Goal: Check status: Check status

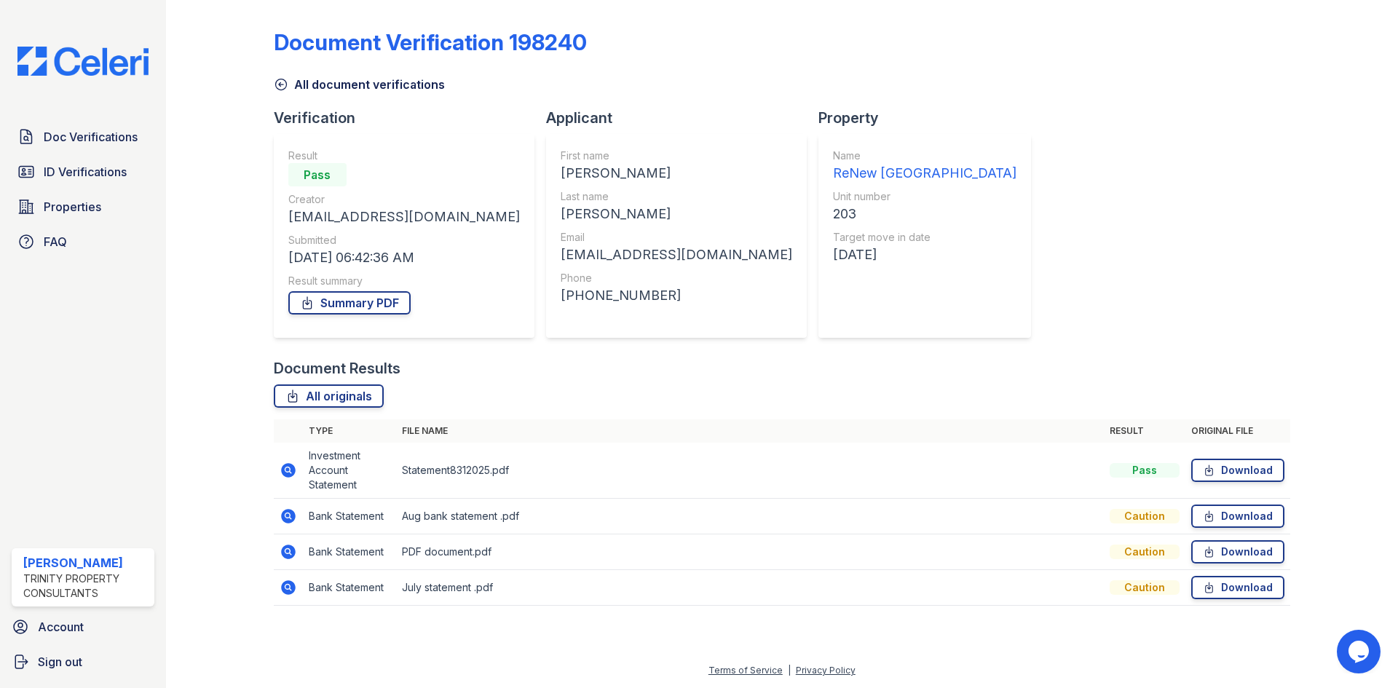
click at [1154, 520] on div "Caution" at bounding box center [1144, 516] width 70 height 15
click at [1149, 520] on div "Caution" at bounding box center [1144, 516] width 70 height 15
click at [390, 521] on td "Bank Statement" at bounding box center [349, 517] width 93 height 36
click at [289, 512] on icon at bounding box center [288, 516] width 15 height 15
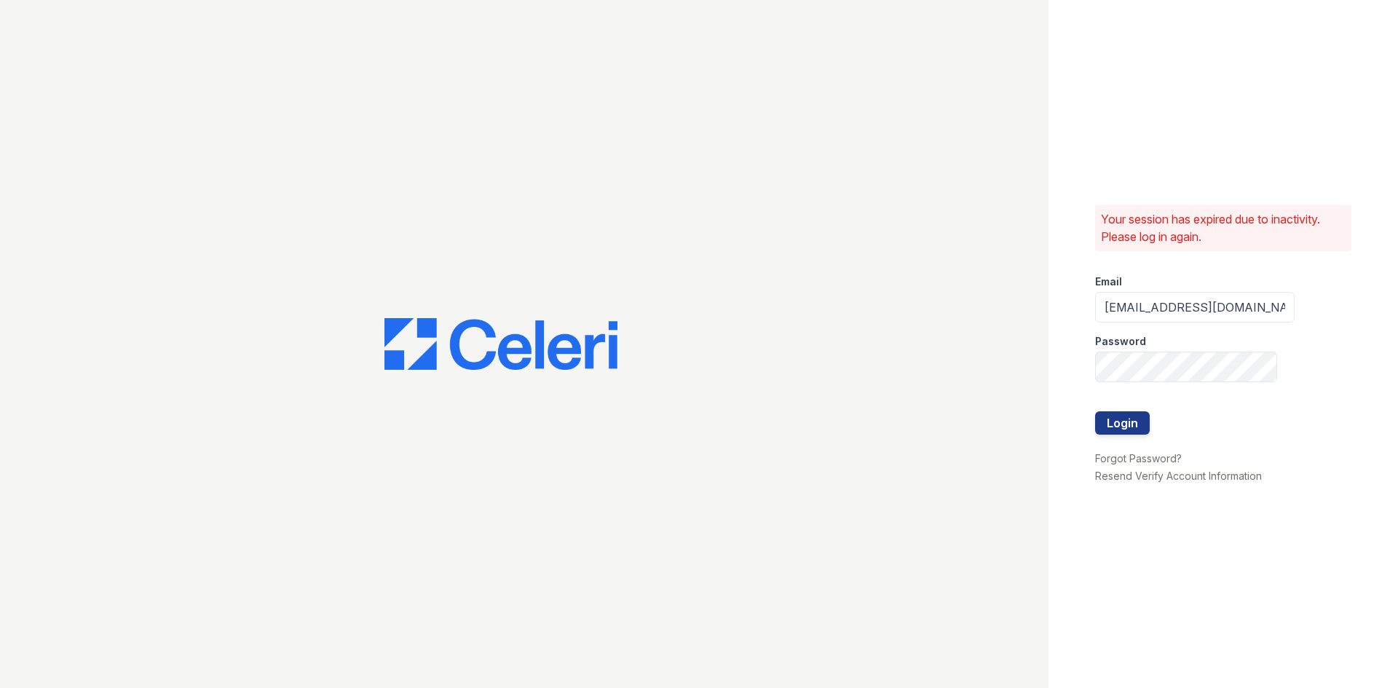
click at [285, 517] on div at bounding box center [524, 344] width 1048 height 688
click at [1138, 429] on button "Login" at bounding box center [1122, 422] width 55 height 23
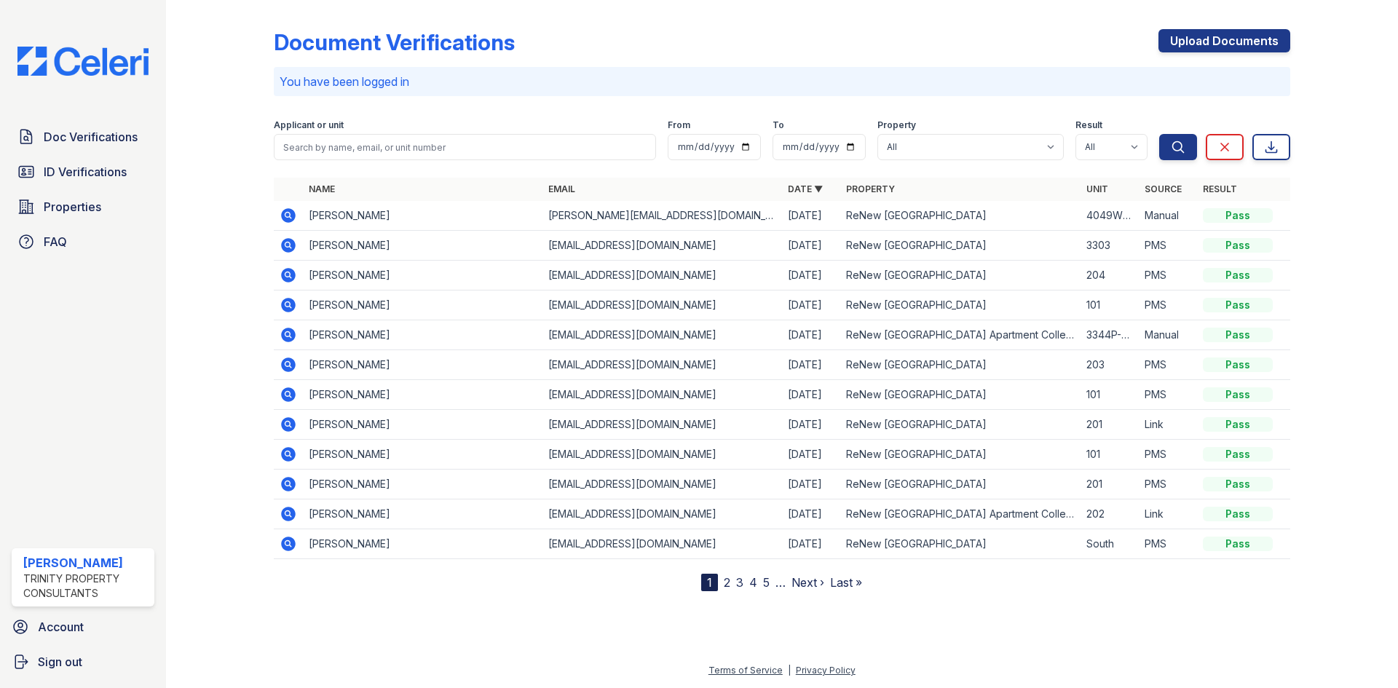
click at [1127, 426] on td "201" at bounding box center [1109, 425] width 58 height 30
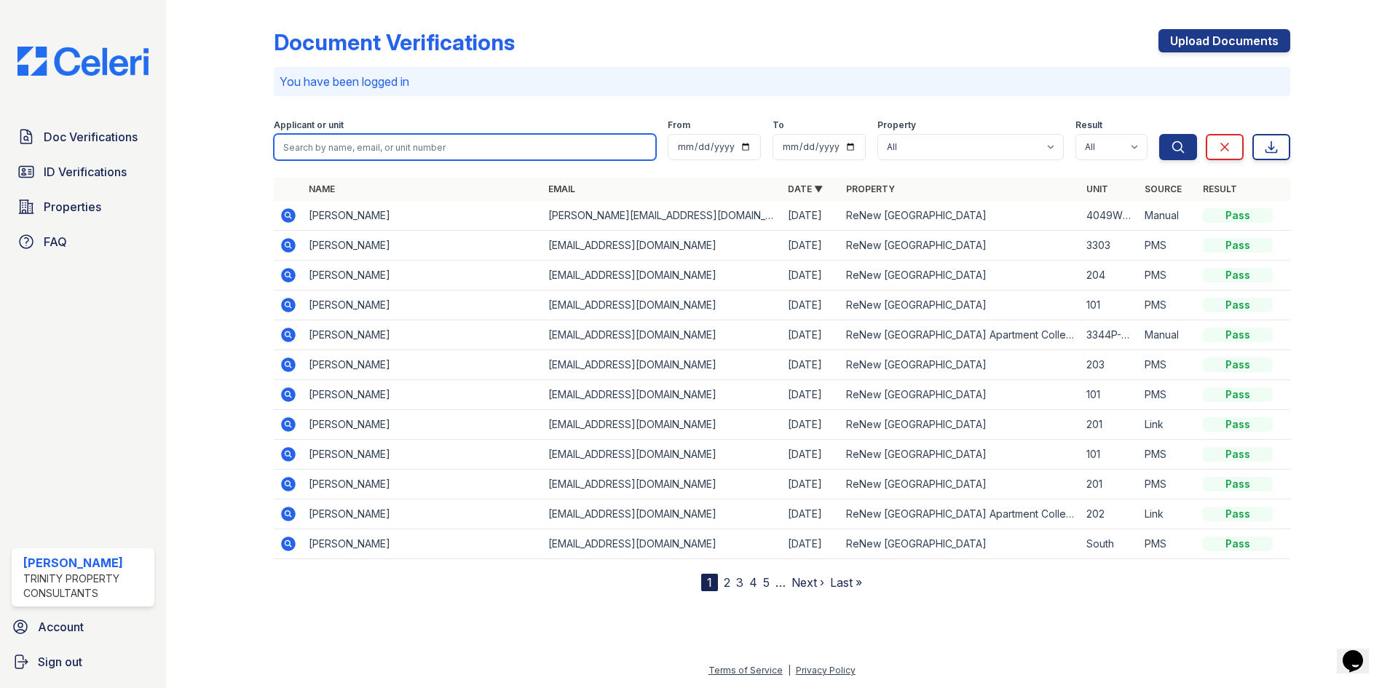
click at [392, 148] on input "search" at bounding box center [465, 147] width 382 height 26
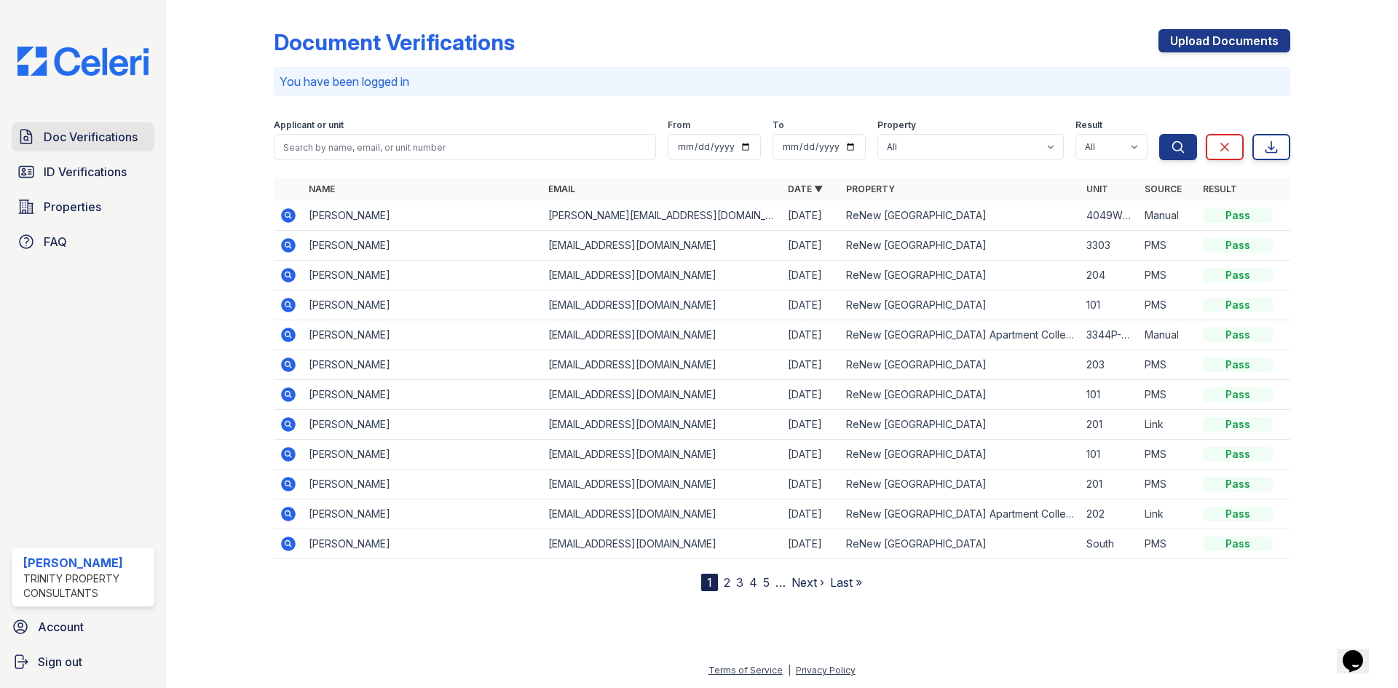
click at [108, 143] on span "Doc Verifications" at bounding box center [91, 136] width 94 height 17
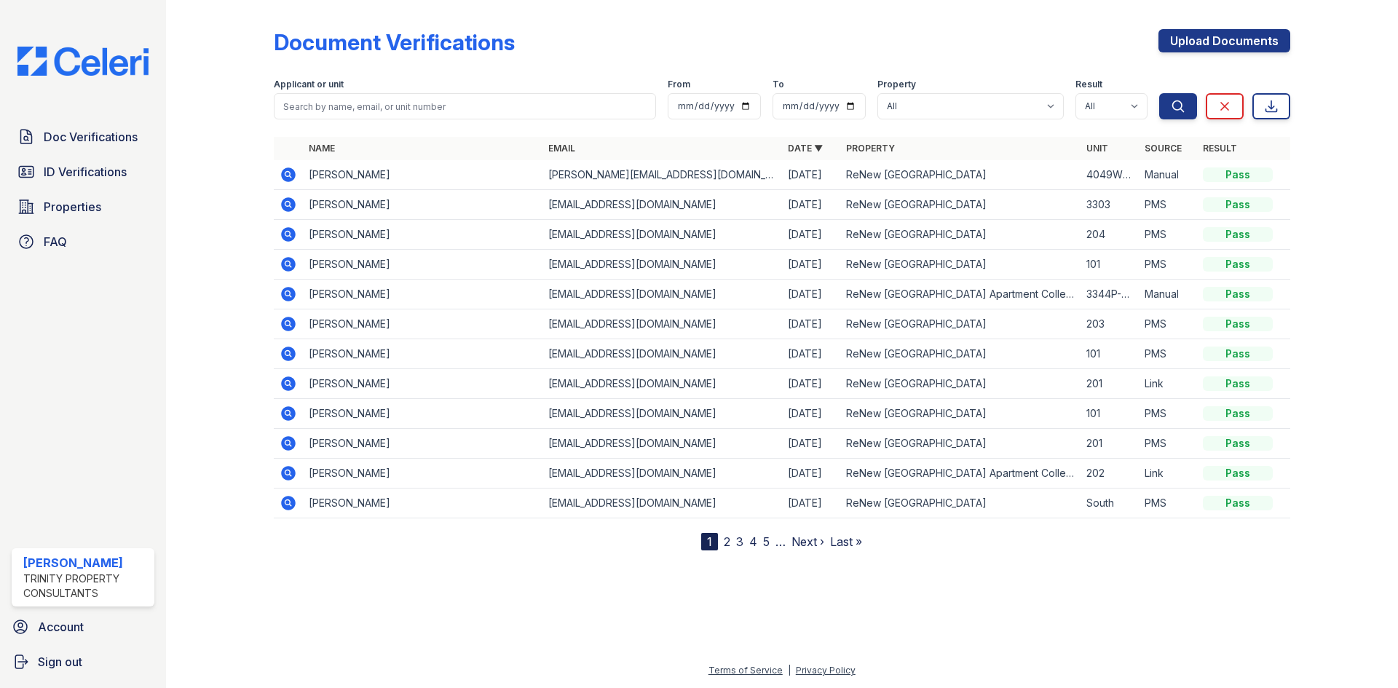
click at [282, 442] on icon at bounding box center [288, 443] width 15 height 15
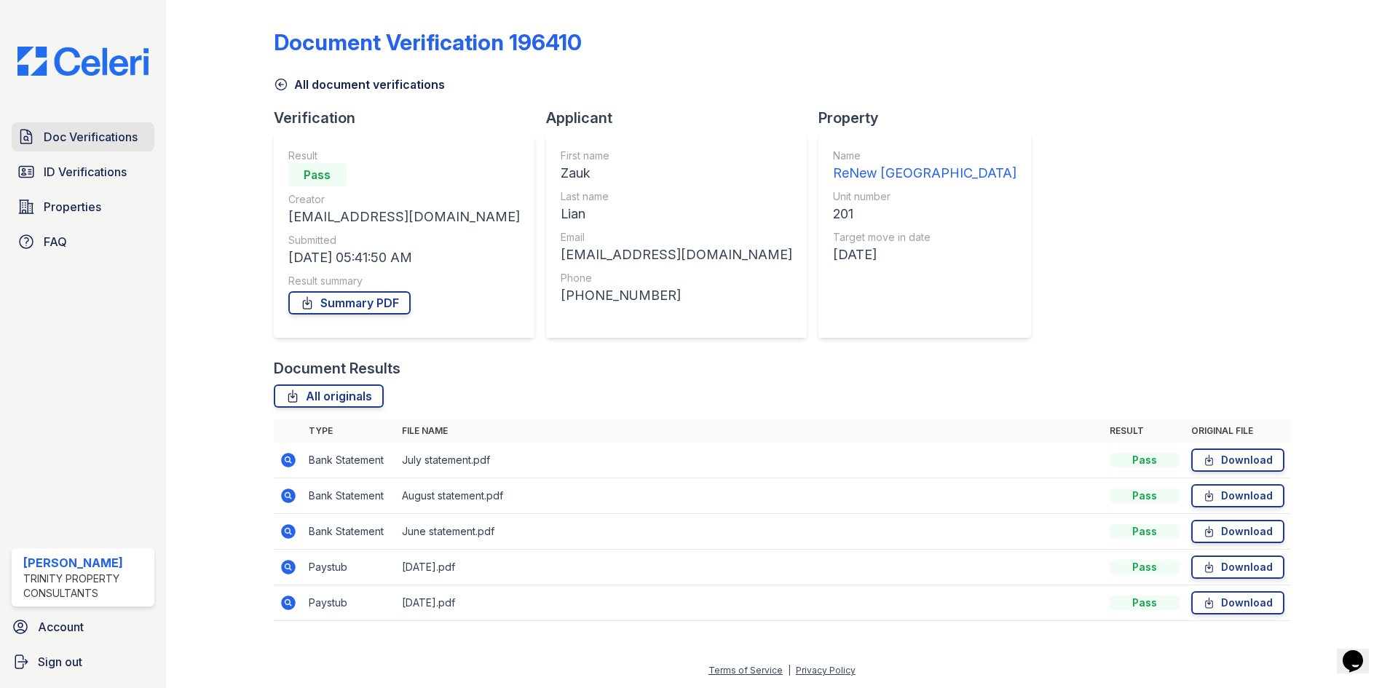
click at [76, 135] on span "Doc Verifications" at bounding box center [91, 136] width 94 height 17
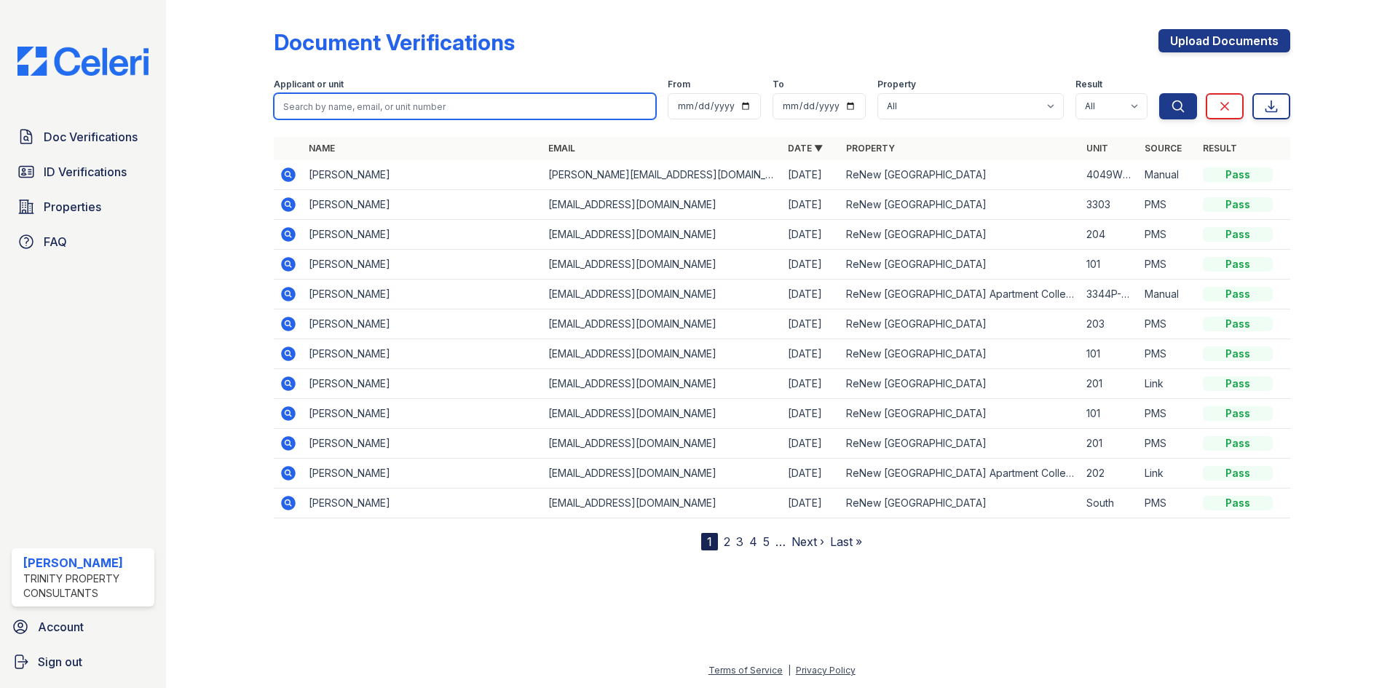
click at [430, 108] on input "search" at bounding box center [465, 106] width 382 height 26
type input "keith"
click at [1159, 93] on button "Search" at bounding box center [1178, 106] width 38 height 26
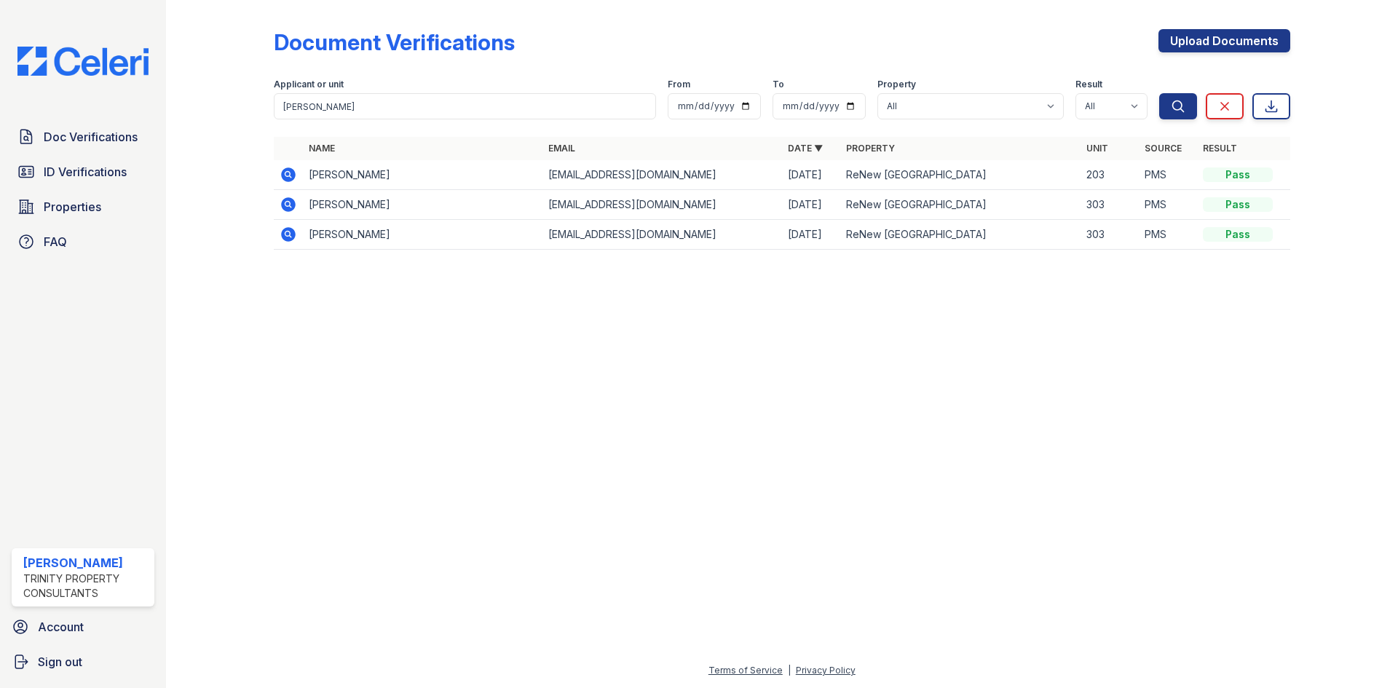
click at [395, 169] on td "Keith Harper" at bounding box center [422, 175] width 239 height 30
click at [289, 178] on icon at bounding box center [288, 174] width 15 height 15
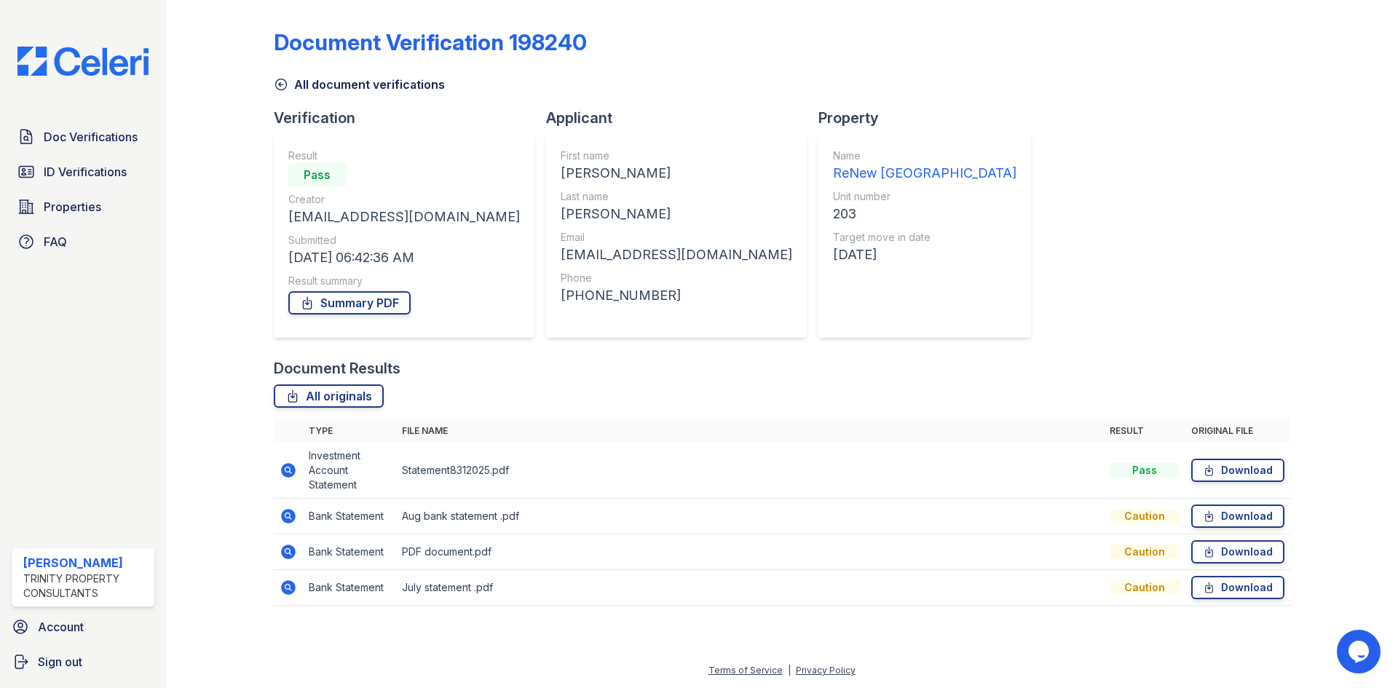
click at [1152, 515] on div "Caution" at bounding box center [1144, 516] width 70 height 15
click at [293, 515] on icon at bounding box center [288, 516] width 15 height 15
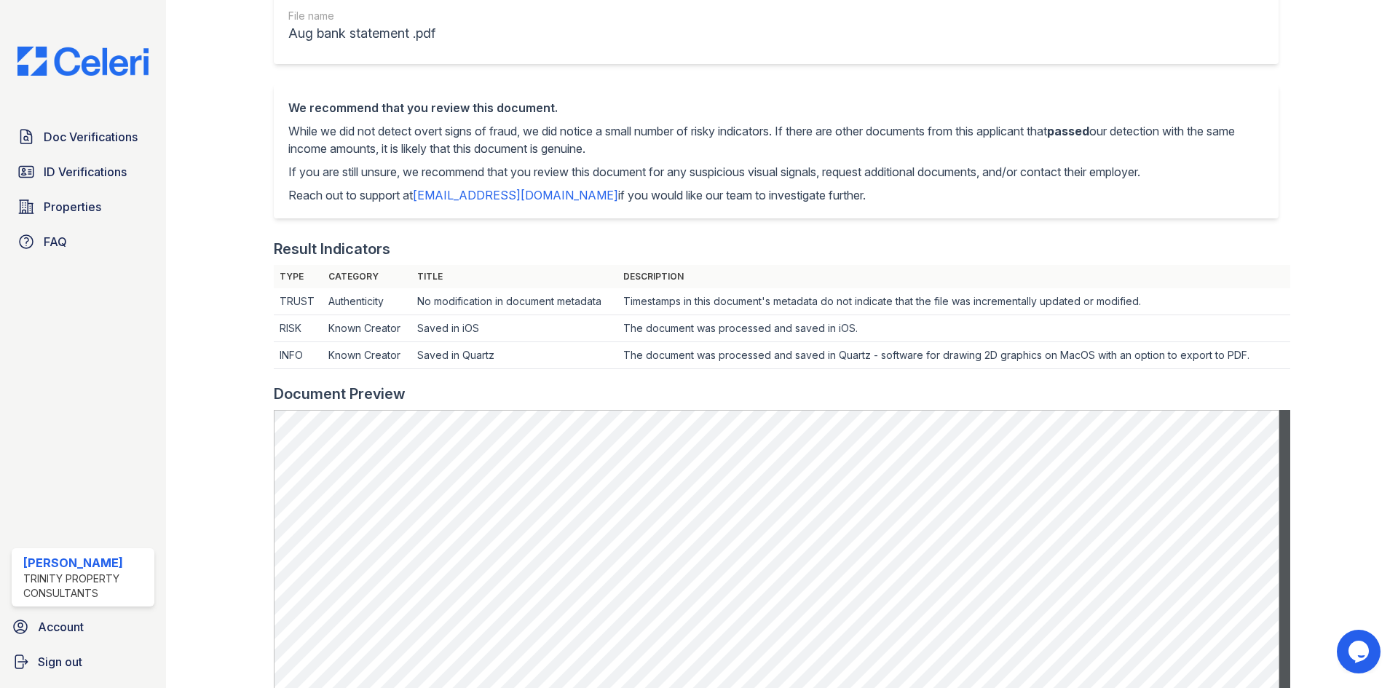
scroll to position [364, 0]
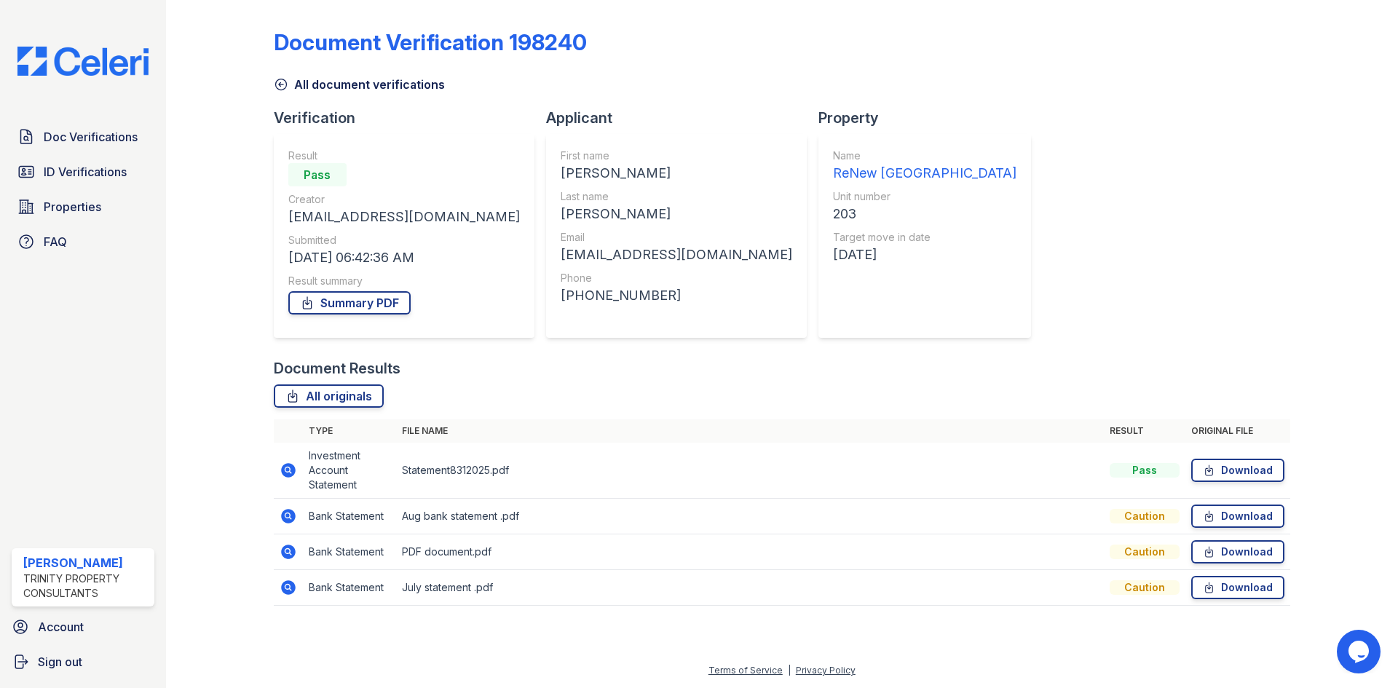
click at [283, 465] on icon at bounding box center [288, 469] width 17 height 17
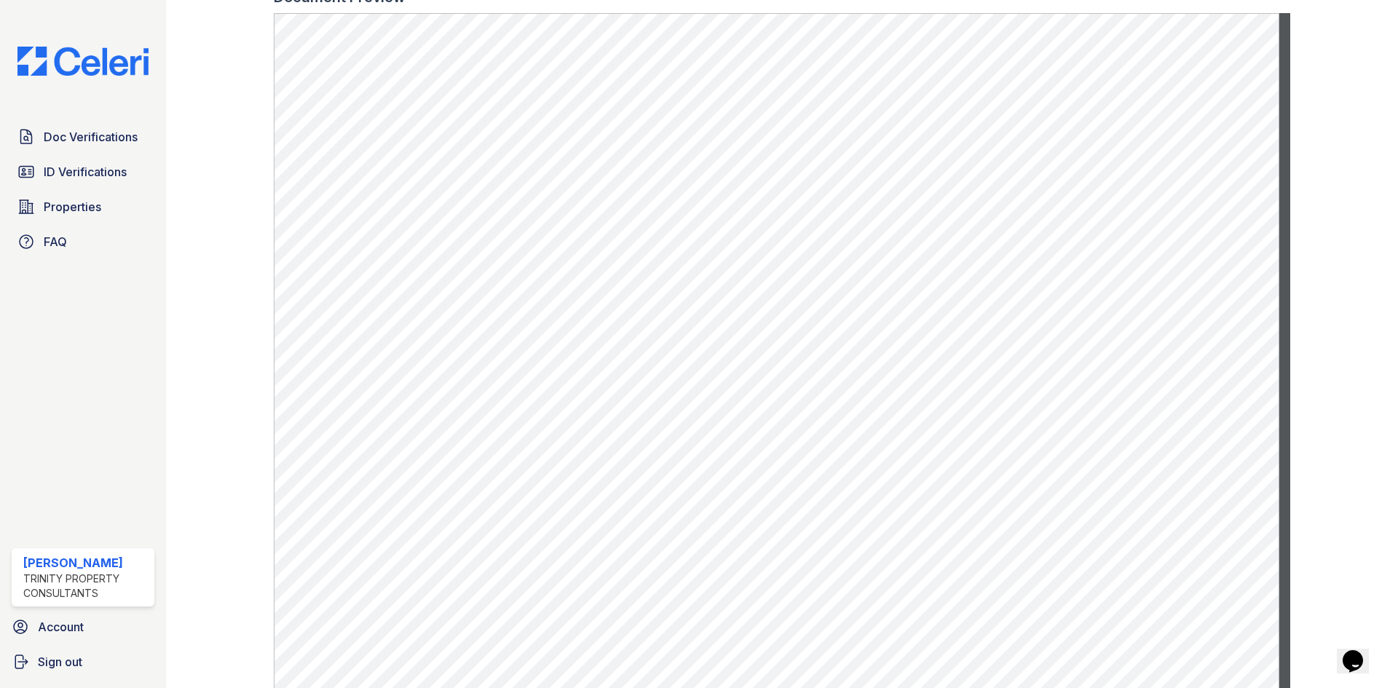
scroll to position [753, 0]
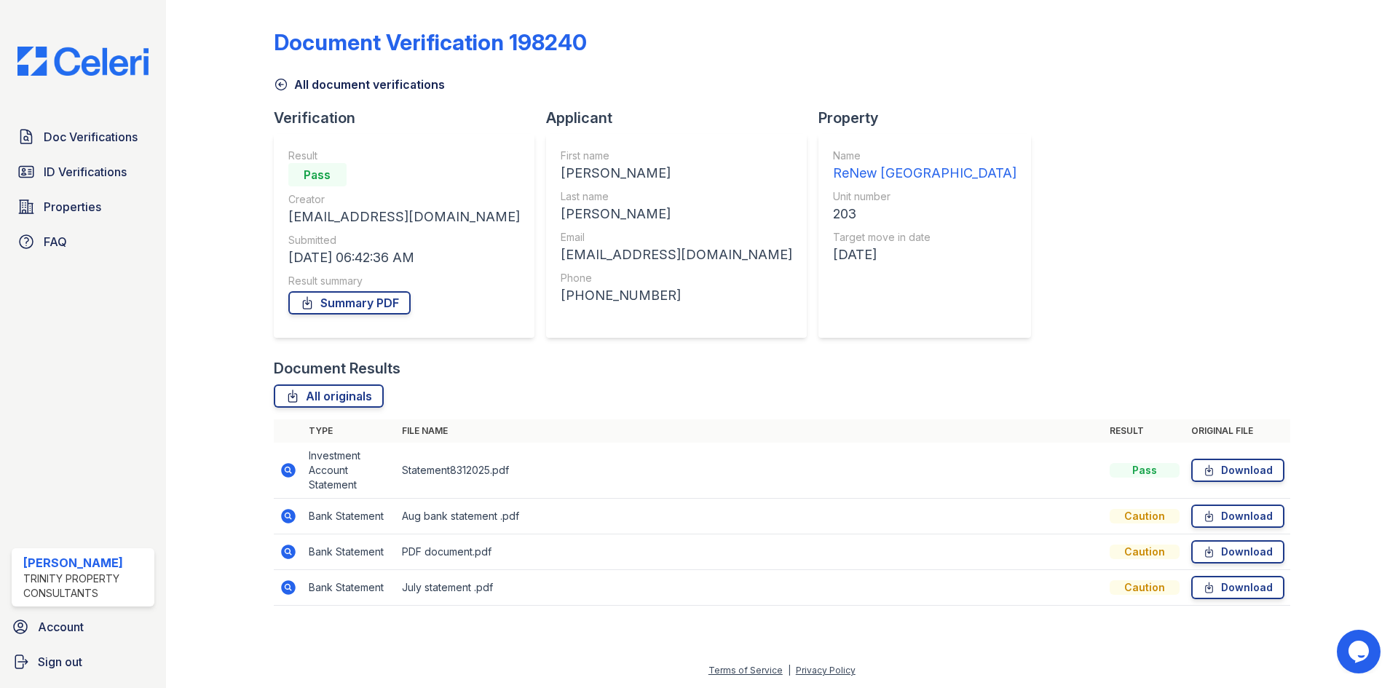
click at [283, 554] on icon at bounding box center [288, 551] width 15 height 15
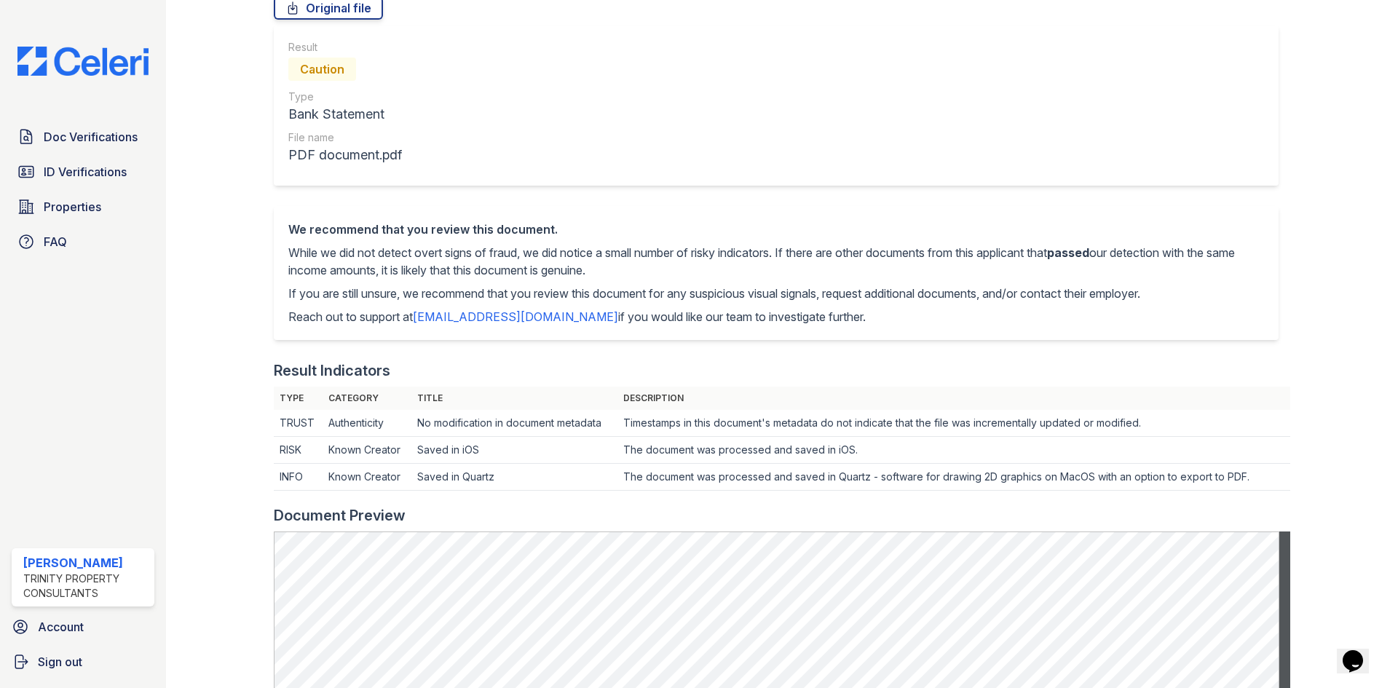
scroll to position [291, 0]
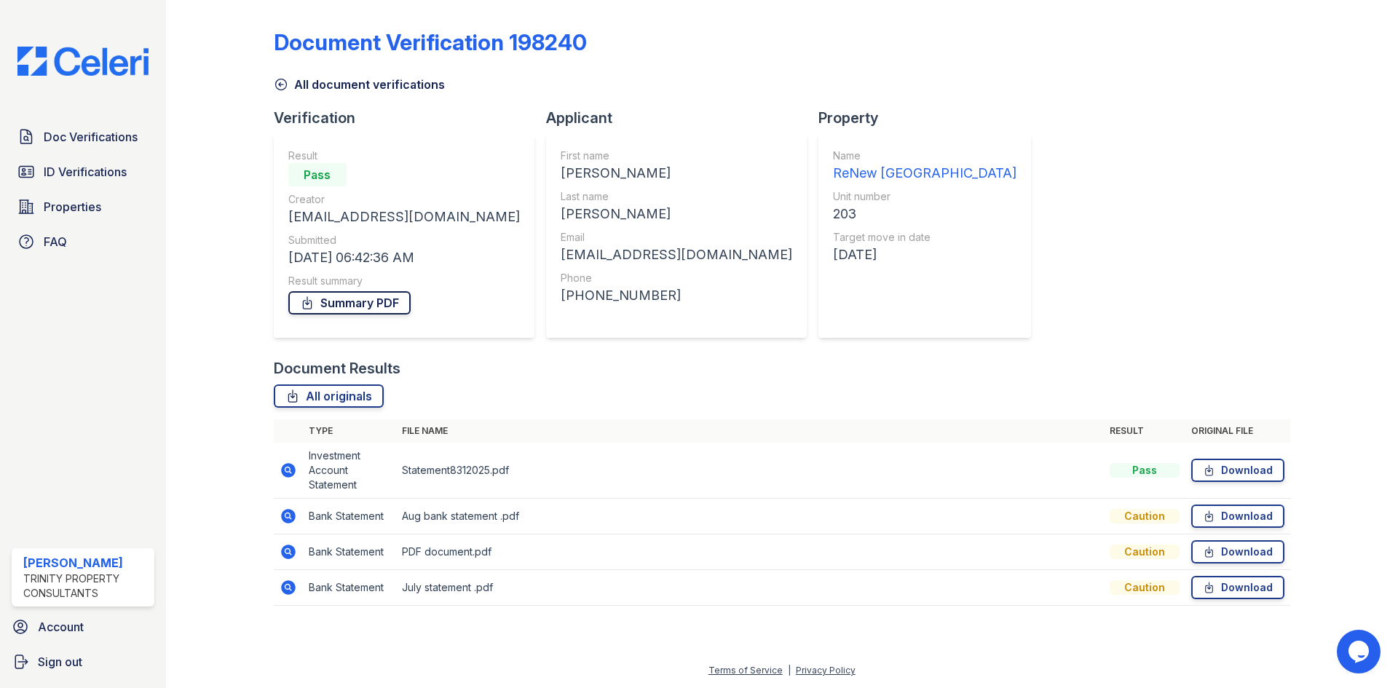
click at [372, 305] on link "Summary PDF" at bounding box center [349, 302] width 122 height 23
click at [1211, 471] on icon at bounding box center [1208, 470] width 7 height 10
click at [1237, 520] on link "Download" at bounding box center [1237, 515] width 93 height 23
click at [1236, 555] on link "Download" at bounding box center [1237, 551] width 93 height 23
click at [1235, 587] on link "Download" at bounding box center [1237, 587] width 93 height 23
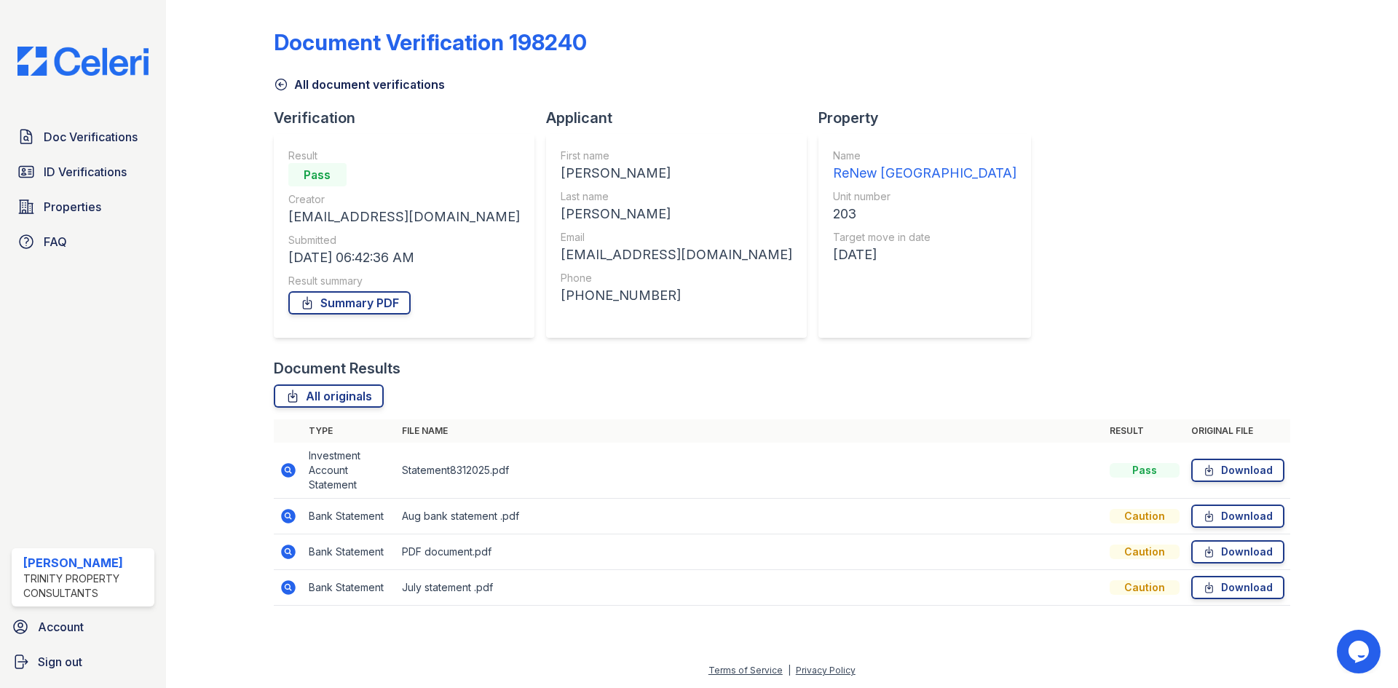
click at [290, 546] on icon at bounding box center [288, 551] width 15 height 15
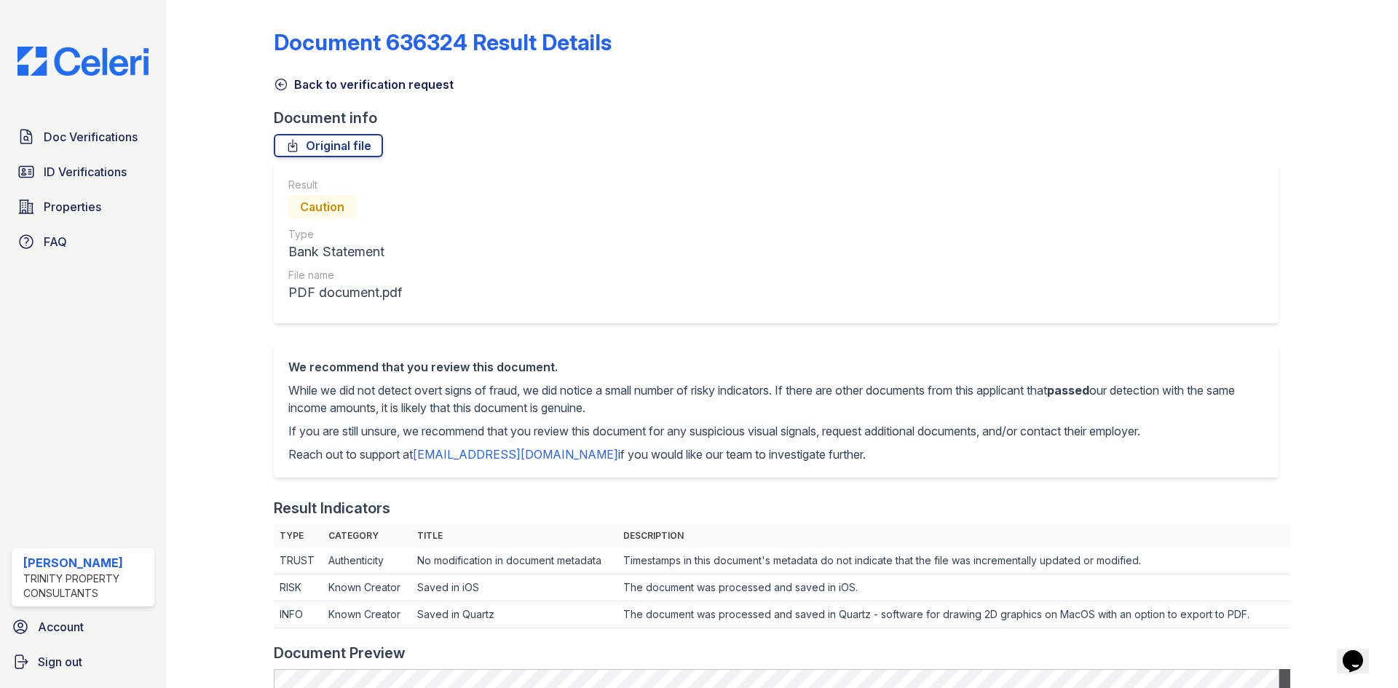
click at [279, 83] on icon at bounding box center [280, 84] width 11 height 11
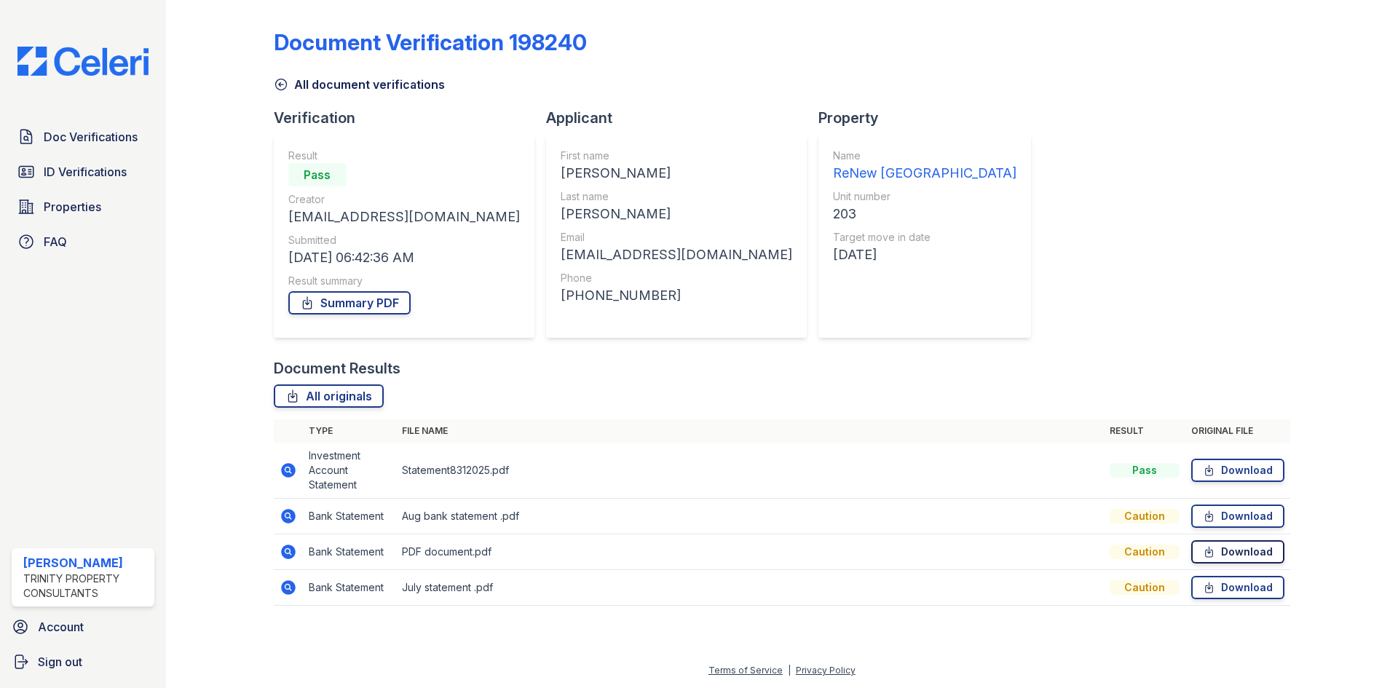
click at [1220, 550] on link "Download" at bounding box center [1237, 551] width 93 height 23
drag, startPoint x: 766, startPoint y: 387, endPoint x: 642, endPoint y: 461, distance: 144.3
click at [766, 387] on div "All originals" at bounding box center [782, 395] width 1016 height 23
click at [286, 555] on icon at bounding box center [288, 551] width 15 height 15
click at [31, 173] on icon at bounding box center [25, 171] width 17 height 17
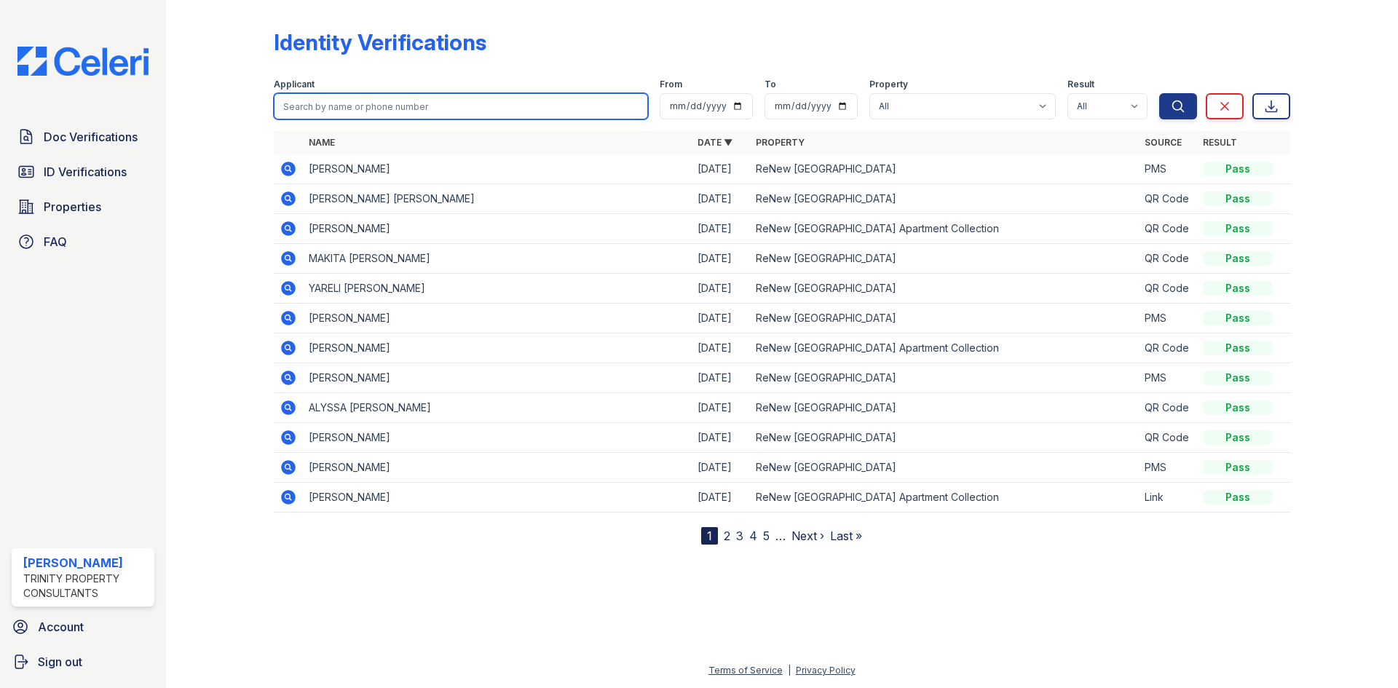
click at [380, 94] on input "search" at bounding box center [461, 106] width 374 height 26
type input "keith"
click at [1159, 93] on button "Search" at bounding box center [1178, 106] width 38 height 26
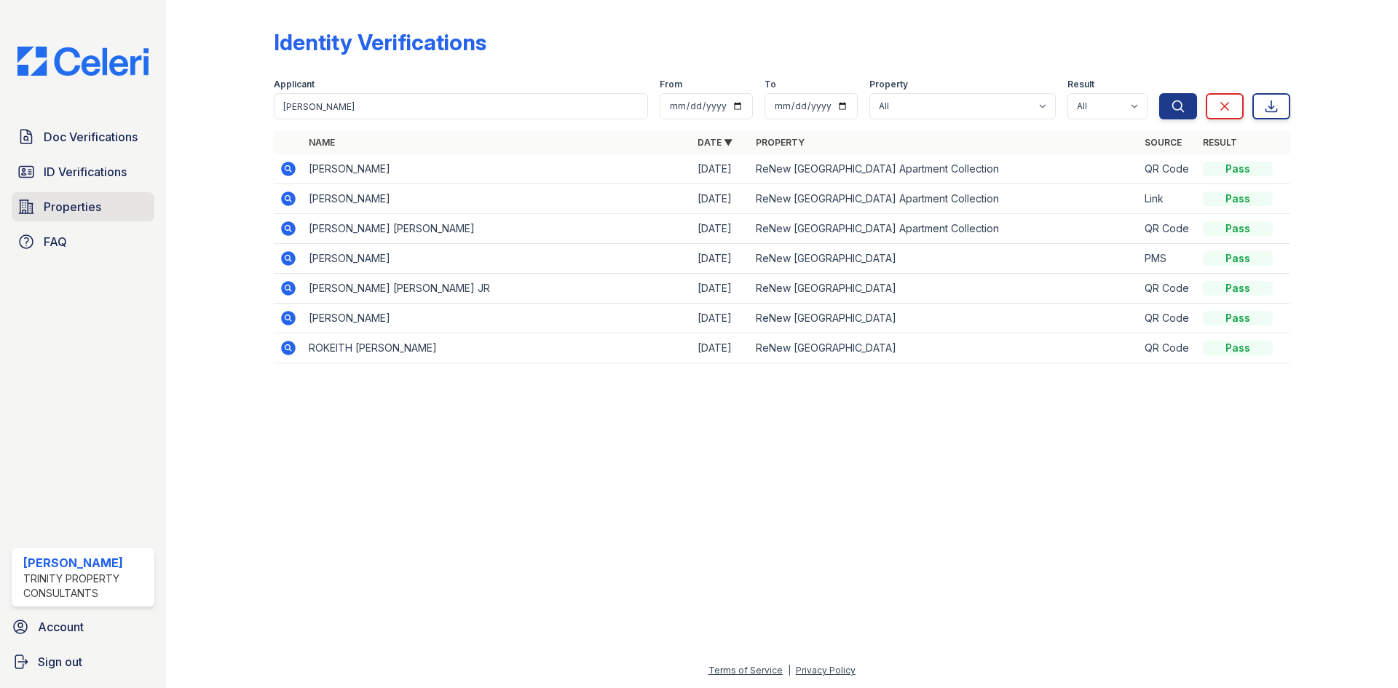
click at [55, 195] on link "Properties" at bounding box center [83, 206] width 143 height 29
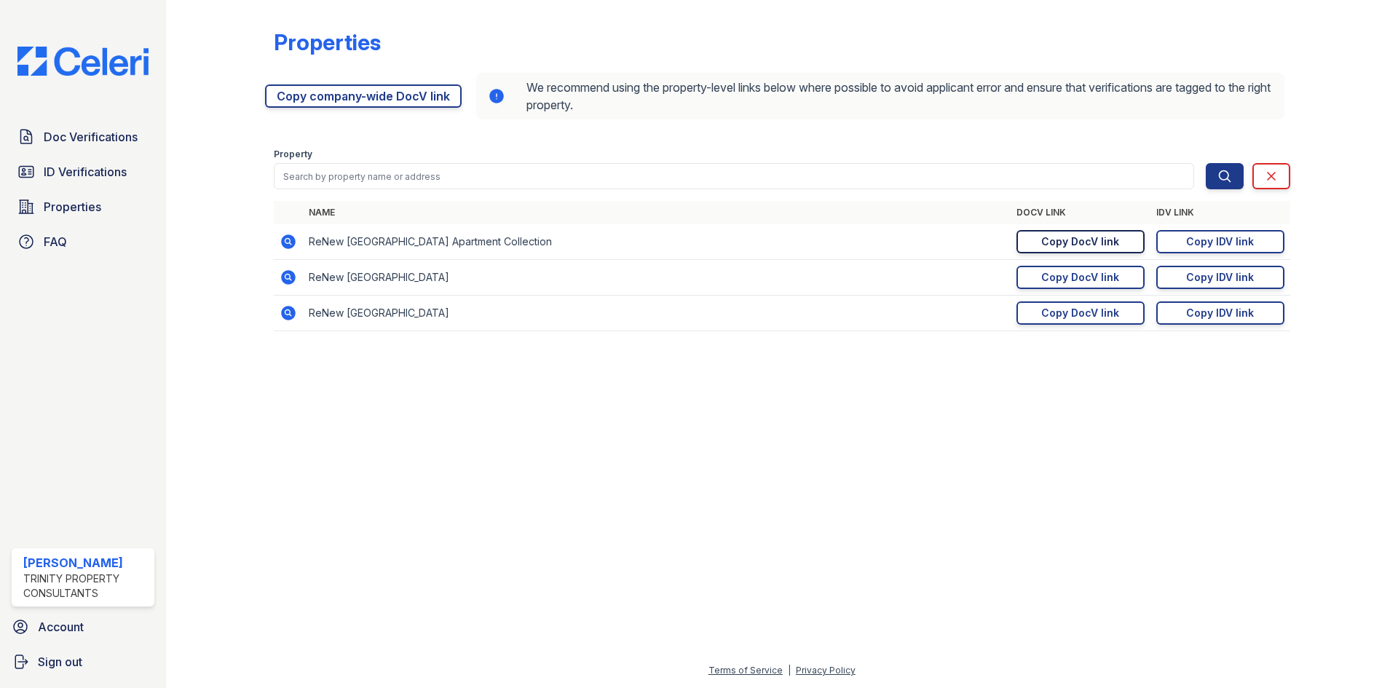
click at [1053, 237] on div "Copy DocV link" at bounding box center [1080, 241] width 78 height 15
click at [113, 183] on link "ID Verifications" at bounding box center [83, 171] width 143 height 29
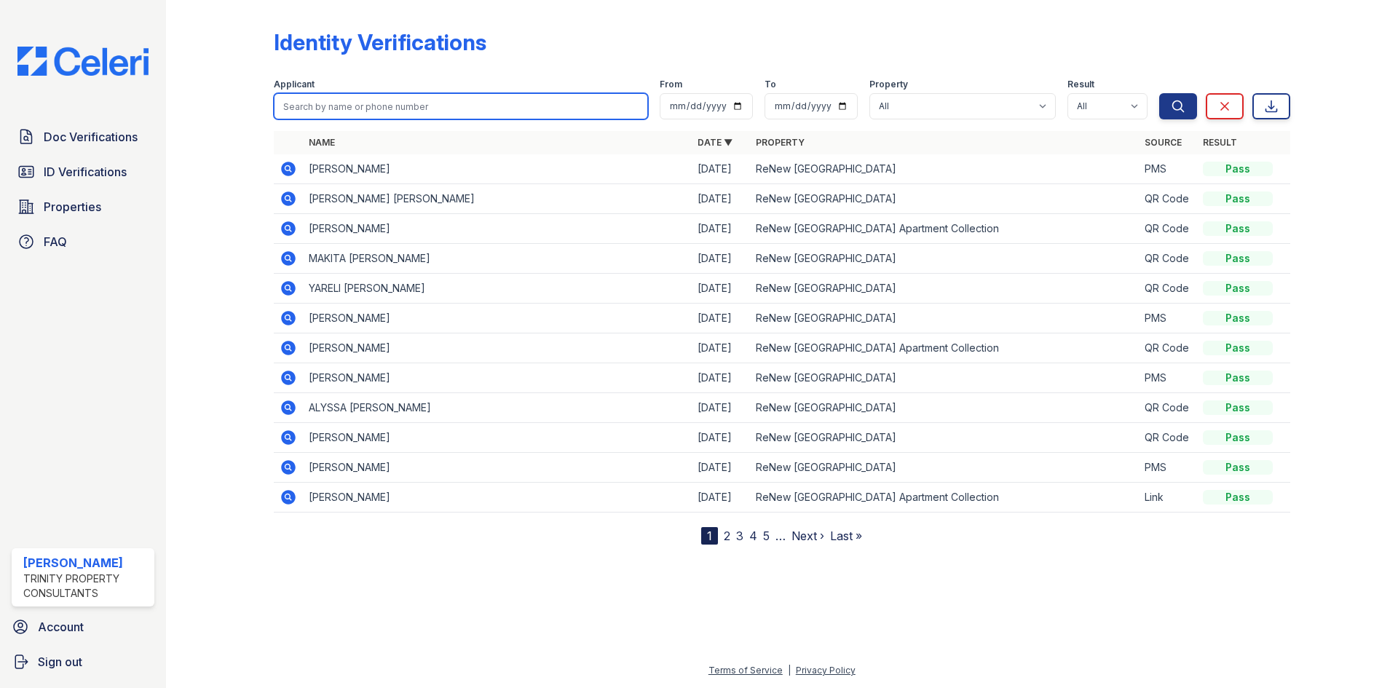
click at [341, 112] on input "search" at bounding box center [461, 106] width 374 height 26
type input "keith"
click at [1159, 93] on button "Search" at bounding box center [1178, 106] width 38 height 26
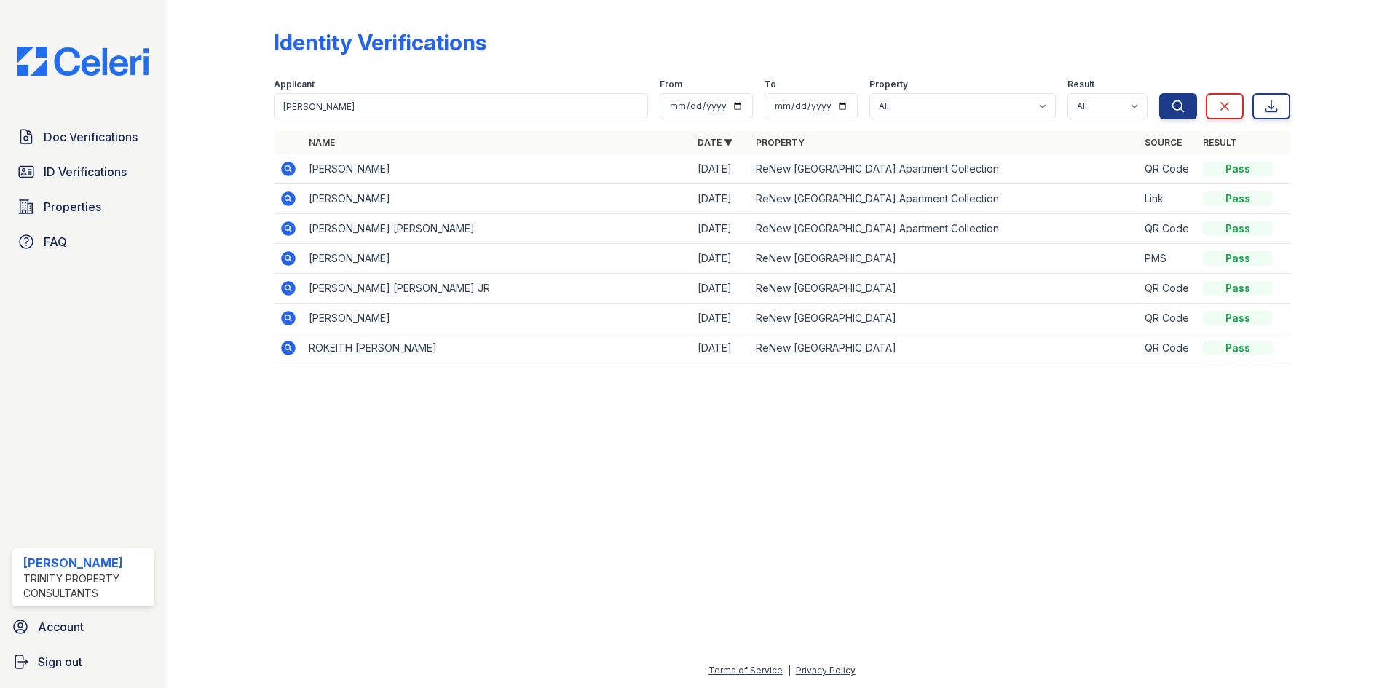
click at [352, 159] on td "[PERSON_NAME]" at bounding box center [497, 169] width 389 height 30
click at [355, 179] on td "KEITH CARLYLE HARPER" at bounding box center [497, 169] width 389 height 30
click at [289, 170] on icon at bounding box center [288, 168] width 17 height 17
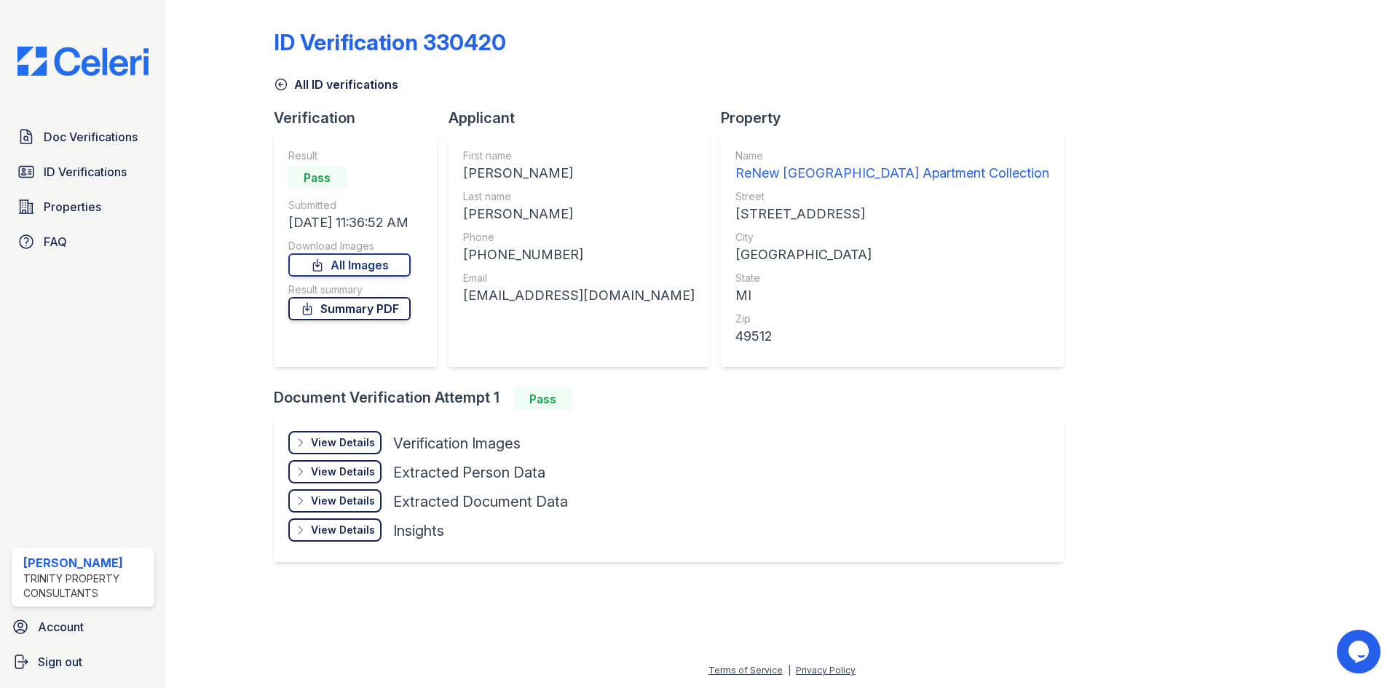
click at [338, 314] on link "Summary PDF" at bounding box center [349, 308] width 122 height 23
click at [379, 266] on link "All Images" at bounding box center [349, 264] width 122 height 23
click at [81, 132] on span "Doc Verifications" at bounding box center [91, 136] width 94 height 17
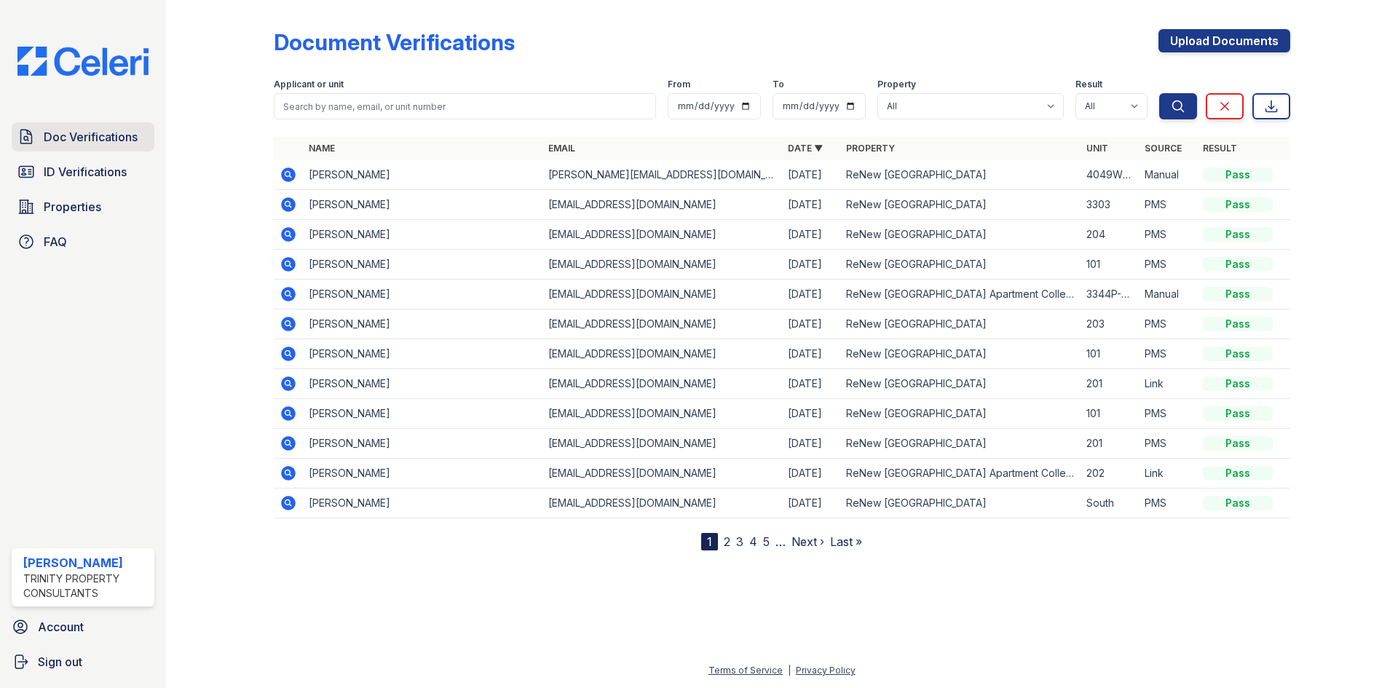
click at [92, 146] on span "Doc Verifications" at bounding box center [91, 136] width 94 height 17
click at [82, 130] on span "Doc Verifications" at bounding box center [91, 136] width 94 height 17
click at [58, 140] on span "Doc Verifications" at bounding box center [91, 136] width 94 height 17
click at [1084, 563] on div "Document Verifications Upload Documents Filter Applicant or unit From To Proper…" at bounding box center [781, 287] width 1185 height 574
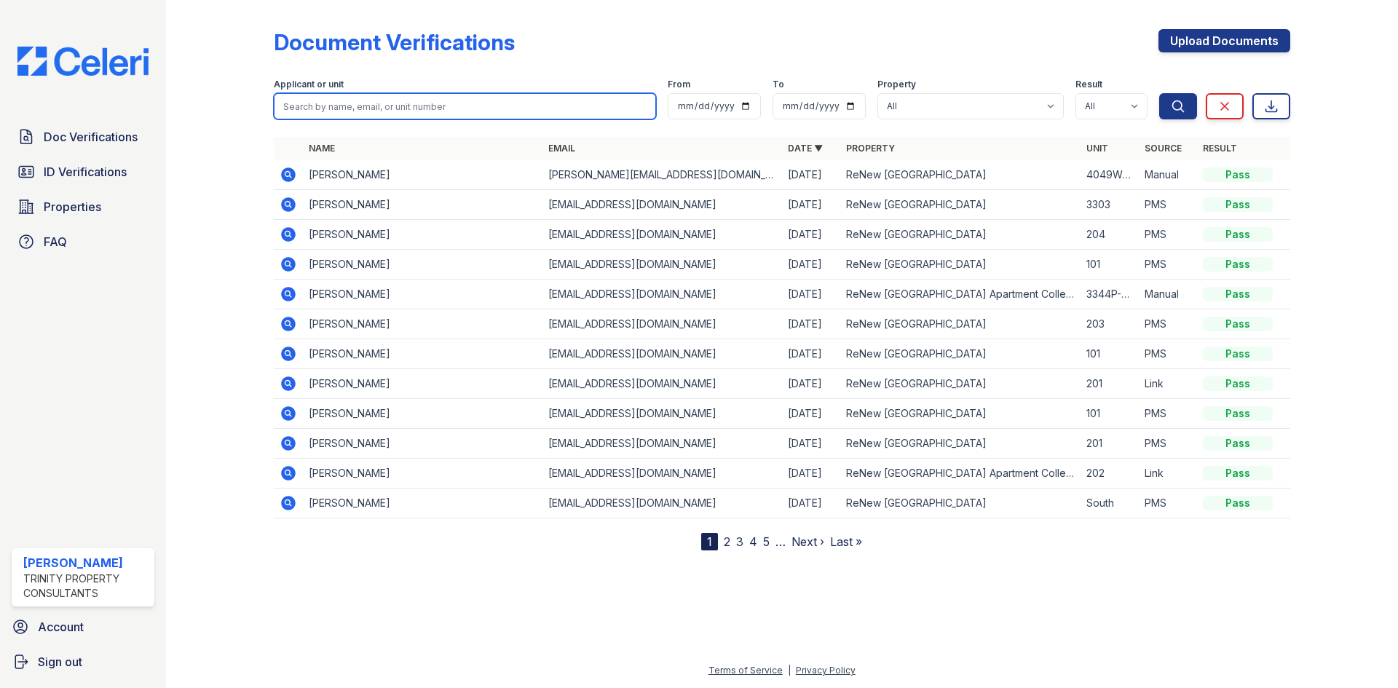
click at [336, 100] on input "search" at bounding box center [465, 106] width 382 height 26
type input "zauk"
click at [1159, 93] on button "Search" at bounding box center [1178, 106] width 38 height 26
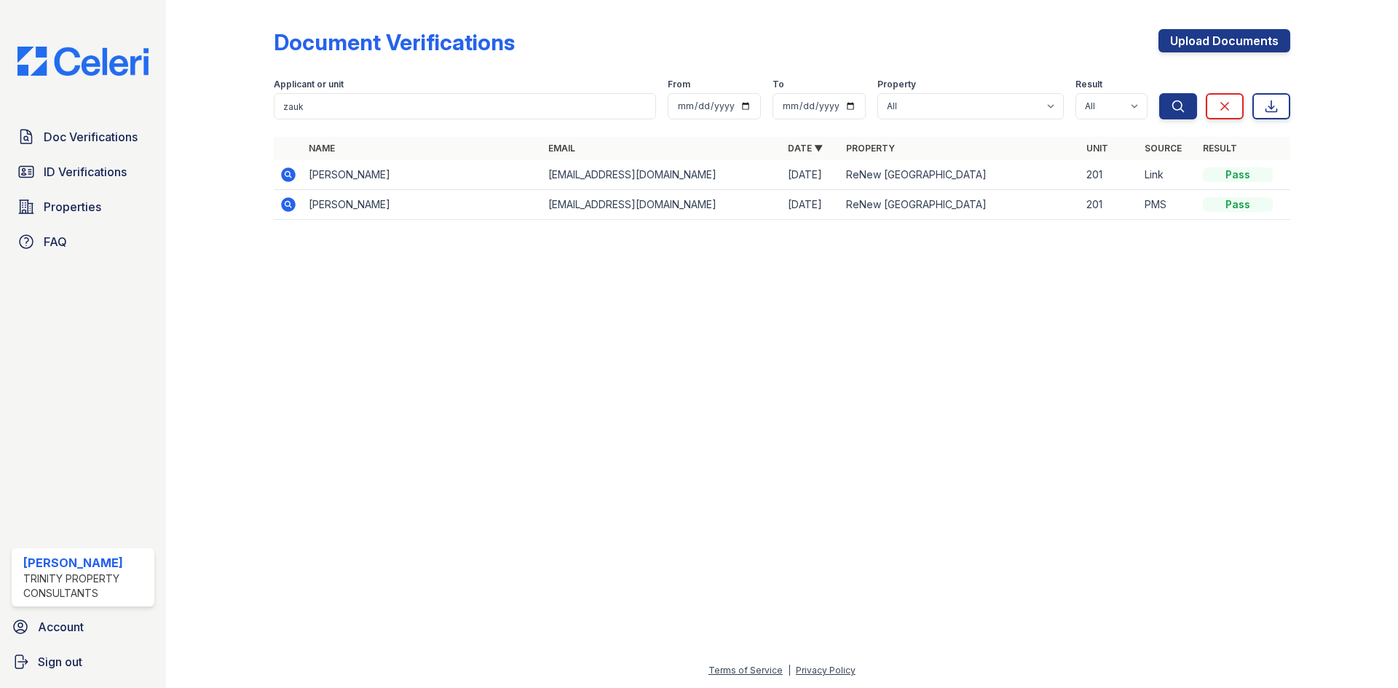
click at [287, 177] on icon at bounding box center [288, 174] width 15 height 15
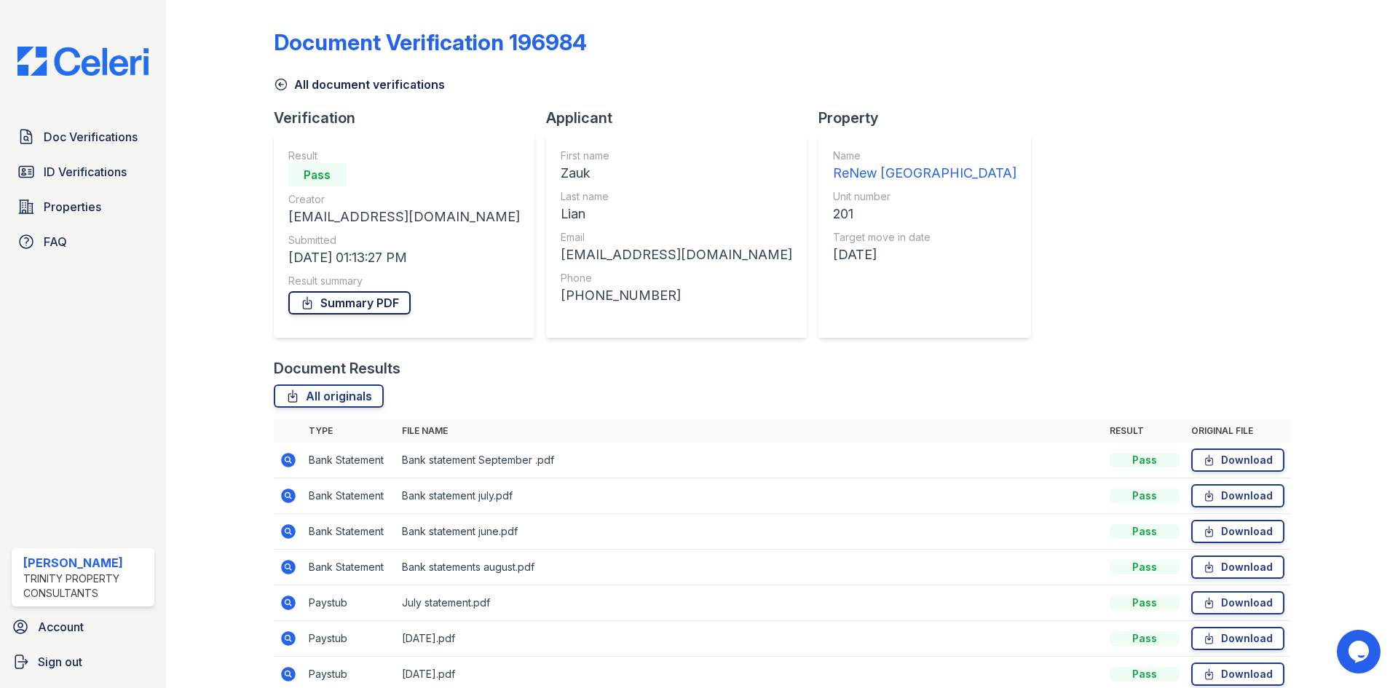
click at [371, 312] on link "Summary PDF" at bounding box center [349, 302] width 122 height 23
click at [43, 177] on link "ID Verifications" at bounding box center [83, 171] width 143 height 29
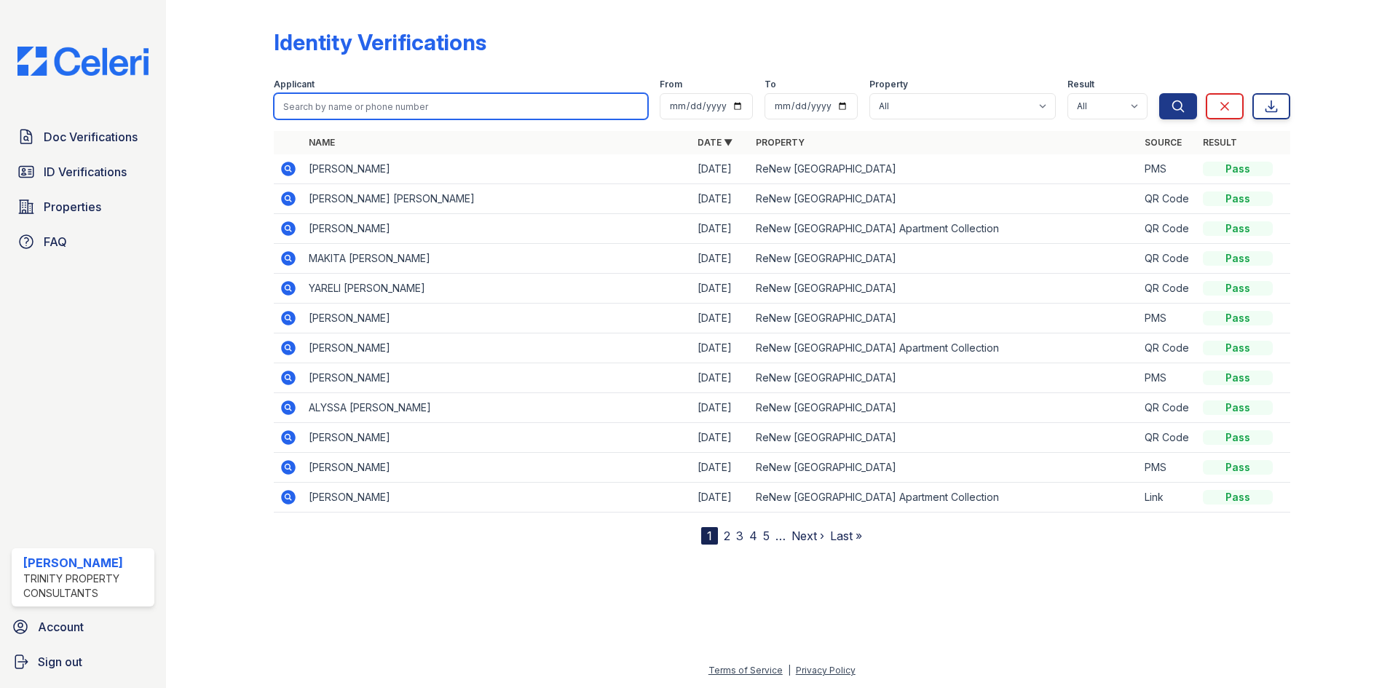
click at [373, 114] on input "search" at bounding box center [461, 106] width 374 height 26
type input "zauk"
click at [1159, 93] on button "Search" at bounding box center [1178, 106] width 38 height 26
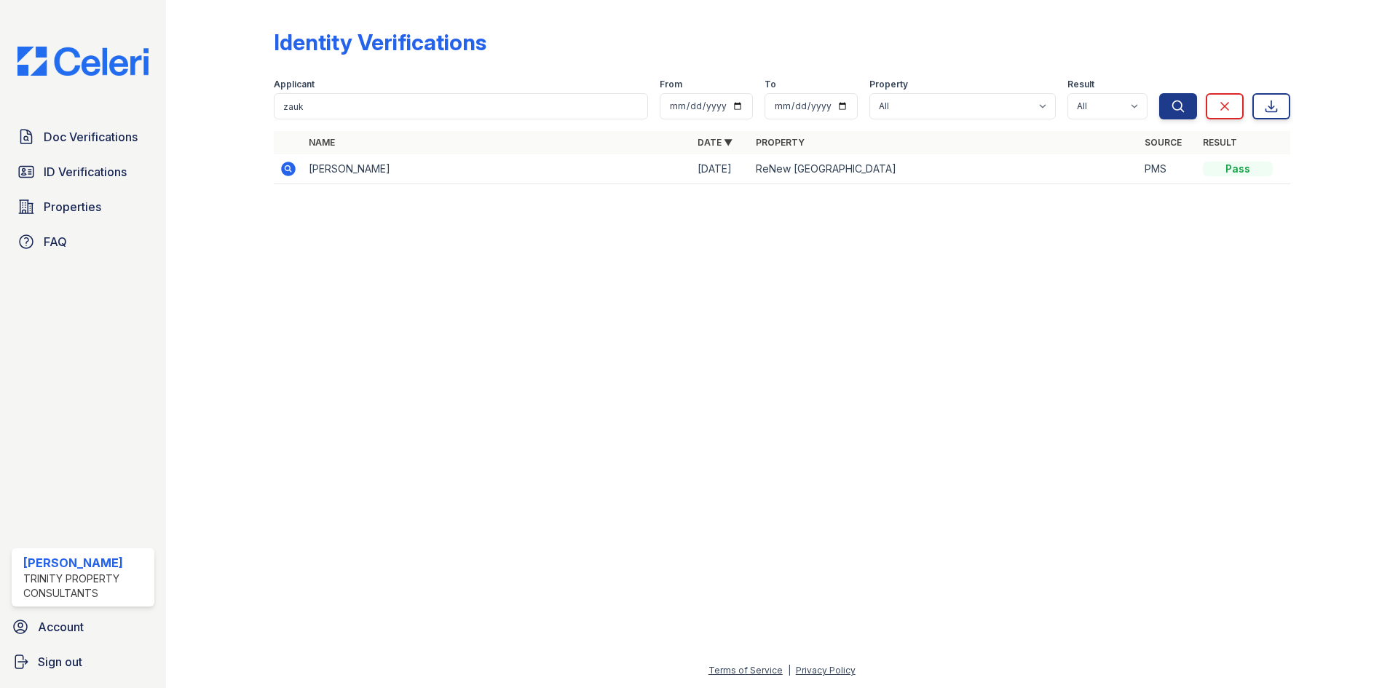
click at [285, 169] on icon at bounding box center [288, 168] width 17 height 17
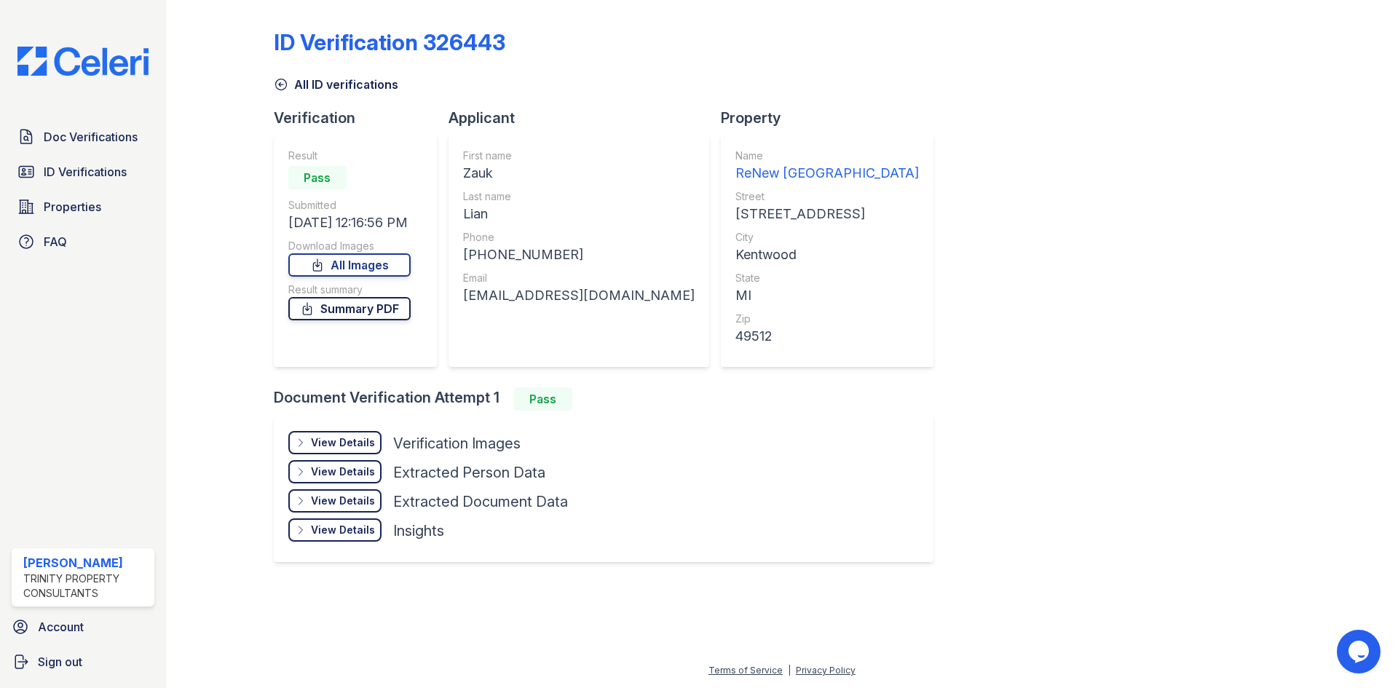
click at [352, 311] on link "Summary PDF" at bounding box center [349, 308] width 122 height 23
